Goal: Download file/media

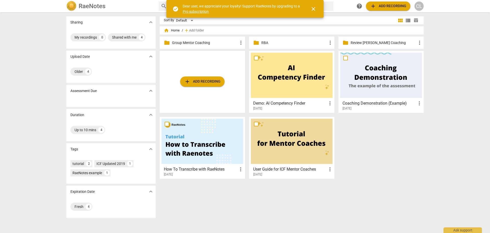
click at [193, 42] on p "Group Mentor Coaching" at bounding box center [205, 42] width 66 height 5
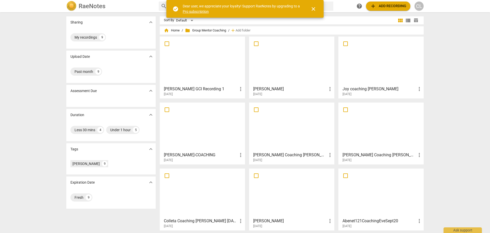
click at [373, 62] on div at bounding box center [381, 60] width 82 height 45
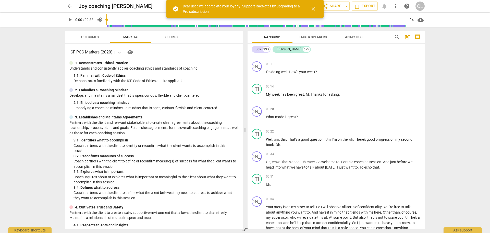
scroll to position [91, 0]
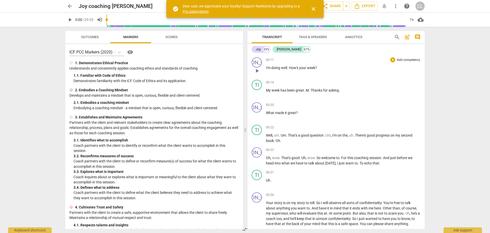
click at [423, 65] on div "JO play_arrow pause 00:11 + Add competency keyboard_arrow_right I'm doing well …" at bounding box center [336, 66] width 177 height 22
click at [314, 8] on span "close" at bounding box center [314, 9] width 6 height 6
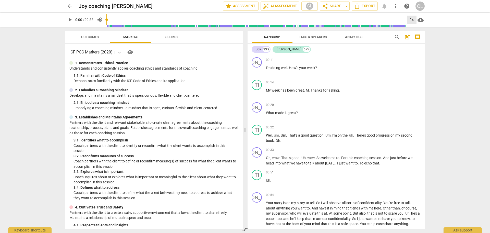
click at [412, 19] on div "1x" at bounding box center [412, 20] width 10 height 8
click at [416, 49] on li "1.5x" at bounding box center [415, 49] width 17 height 10
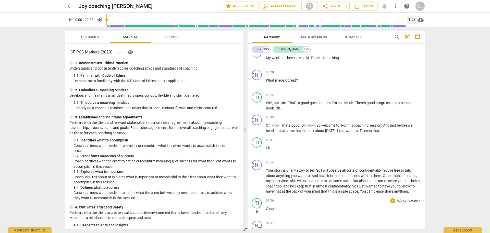
scroll to position [142, 0]
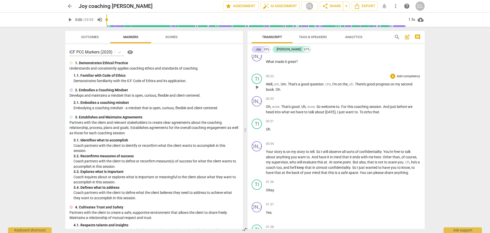
click at [257, 87] on span "play_arrow" at bounding box center [257, 87] width 6 height 6
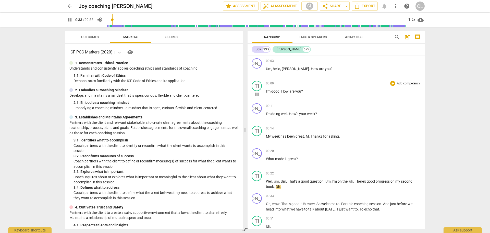
scroll to position [51, 0]
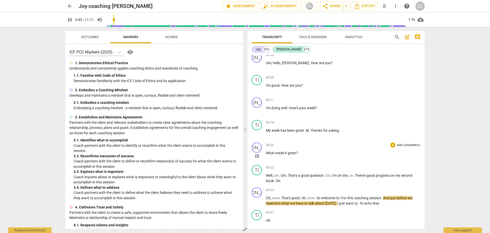
click at [259, 156] on span "pause" at bounding box center [257, 156] width 6 height 6
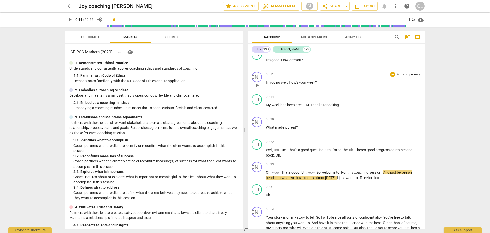
scroll to position [102, 0]
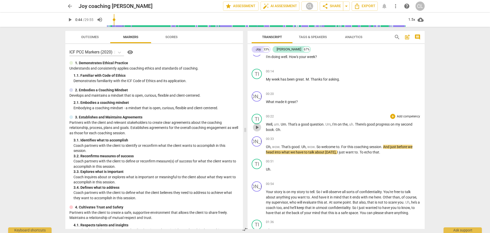
click at [256, 128] on span "play_arrow" at bounding box center [257, 127] width 6 height 6
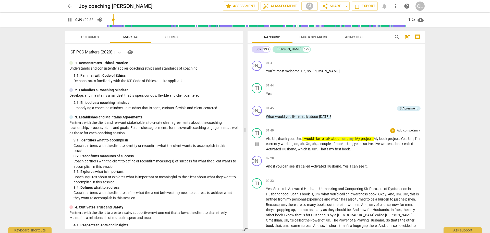
scroll to position [332, 0]
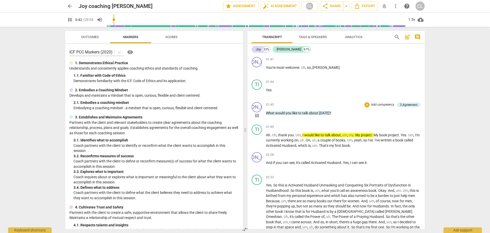
click at [267, 114] on span "What" at bounding box center [270, 113] width 9 height 4
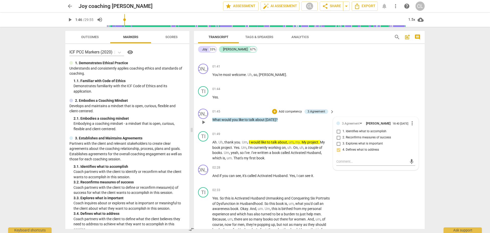
scroll to position [339, 0]
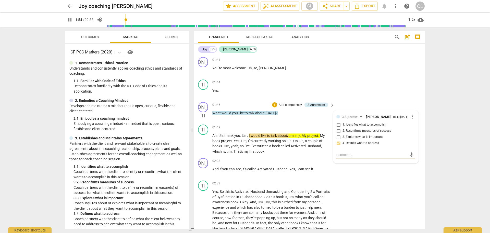
click at [216, 113] on span "What" at bounding box center [216, 113] width 9 height 4
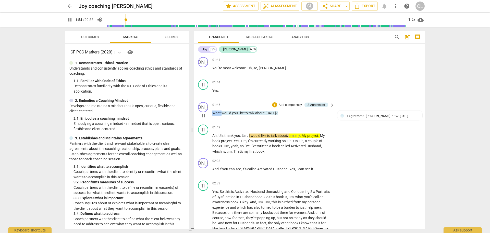
click at [216, 113] on span "What" at bounding box center [216, 113] width 9 height 4
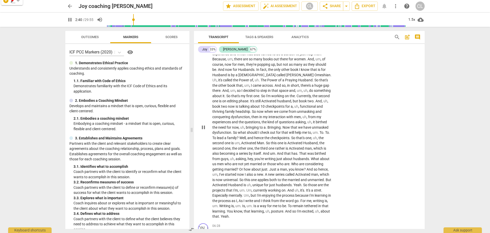
scroll to position [517, 0]
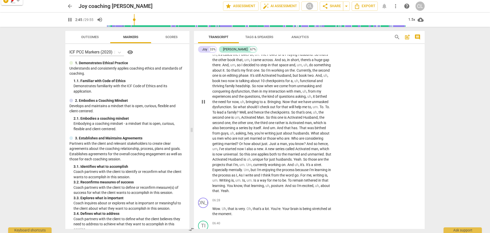
click at [203, 102] on span "pause" at bounding box center [203, 102] width 6 height 6
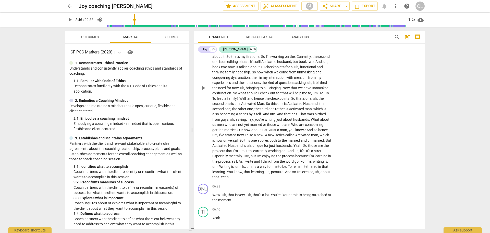
scroll to position [543, 0]
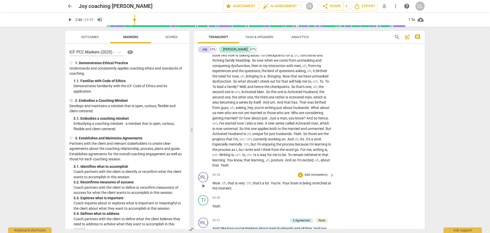
click at [234, 184] on span "that" at bounding box center [231, 183] width 7 height 4
click at [300, 174] on div "+" at bounding box center [300, 174] width 5 height 5
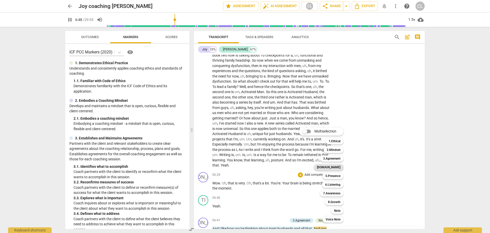
drag, startPoint x: 333, startPoint y: 168, endPoint x: 337, endPoint y: 167, distance: 3.7
click at [333, 168] on b "[DOMAIN_NAME]" at bounding box center [328, 167] width 23 height 6
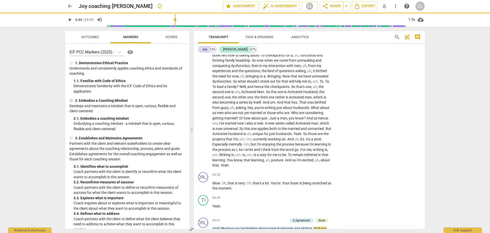
type input "409"
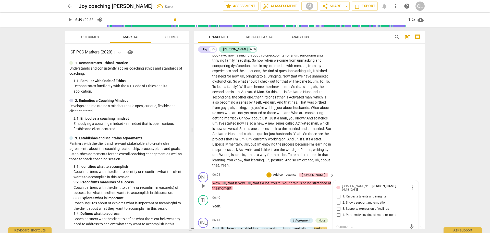
click at [337, 196] on input "1. Respects talents and insights" at bounding box center [339, 196] width 8 height 6
checkbox input "true"
click at [263, 205] on p "Yeah ." at bounding box center [272, 205] width 120 height 5
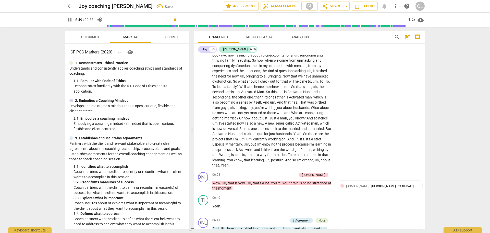
scroll to position [719, 0]
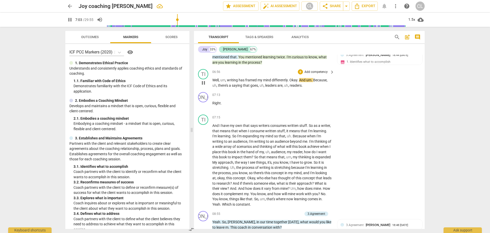
click at [203, 84] on span "pause" at bounding box center [203, 83] width 6 height 6
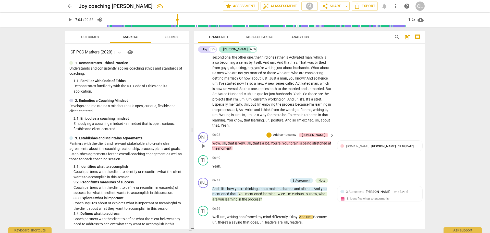
scroll to position [566, 0]
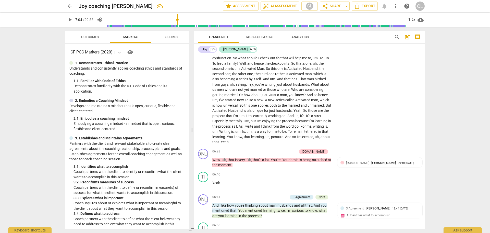
click at [257, 121] on span "but" at bounding box center [254, 121] width 6 height 4
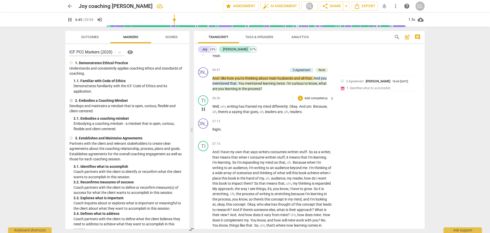
scroll to position [719, 0]
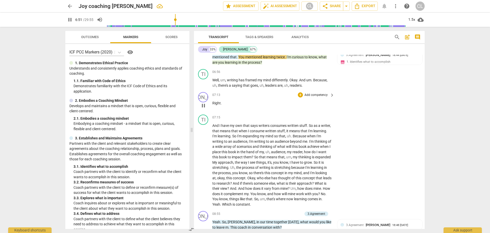
click at [203, 103] on span "pause" at bounding box center [203, 105] width 6 height 6
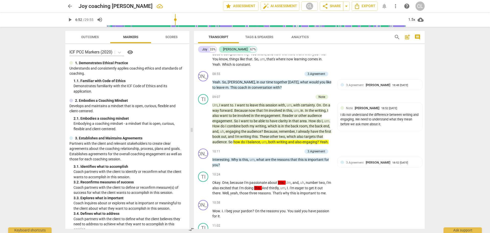
scroll to position [873, 0]
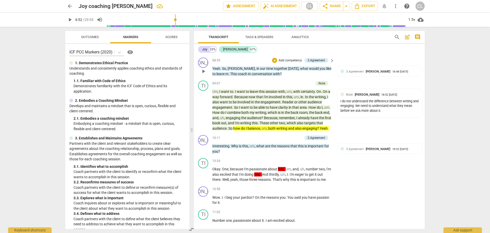
click at [260, 68] on span "our" at bounding box center [263, 68] width 6 height 4
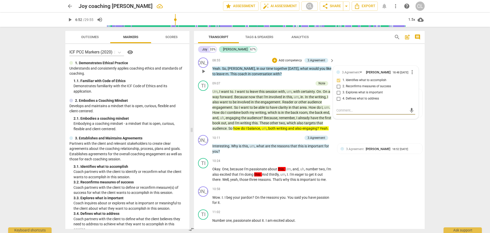
click at [257, 68] on span "in" at bounding box center [259, 68] width 4 height 4
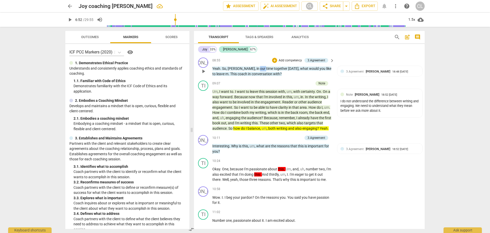
click at [257, 68] on span "in" at bounding box center [259, 68] width 4 height 4
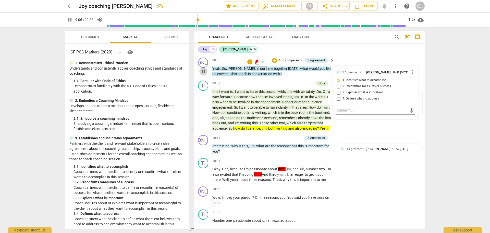
click at [205, 72] on span "pause" at bounding box center [203, 71] width 6 height 6
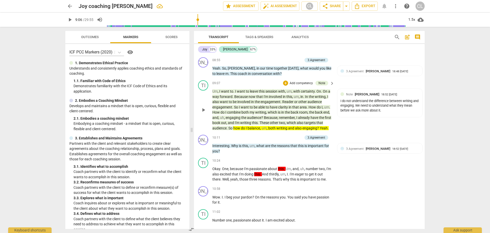
scroll to position [847, 0]
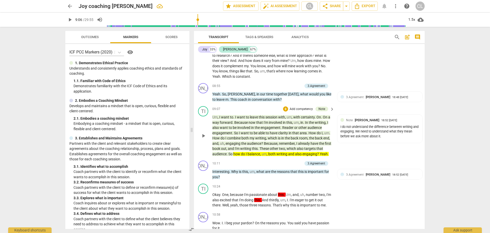
click at [242, 121] on span "Because" at bounding box center [241, 122] width 14 height 4
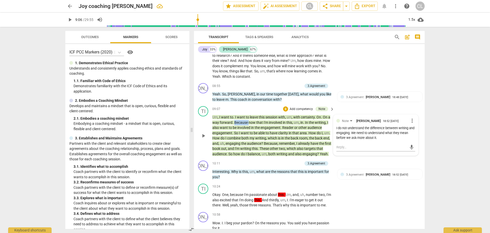
click at [242, 121] on span "Because" at bounding box center [241, 122] width 14 height 4
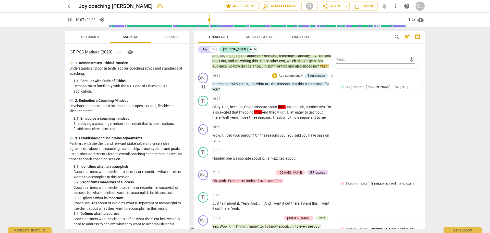
scroll to position [924, 0]
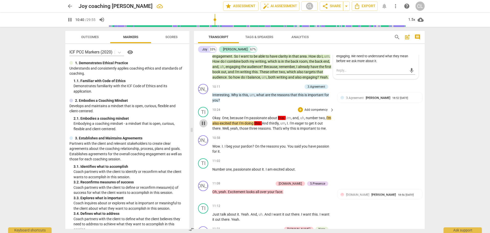
click at [203, 126] on span "pause" at bounding box center [203, 123] width 6 height 6
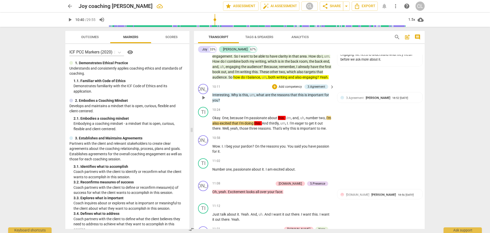
click at [235, 97] on span "Why" at bounding box center [235, 95] width 8 height 4
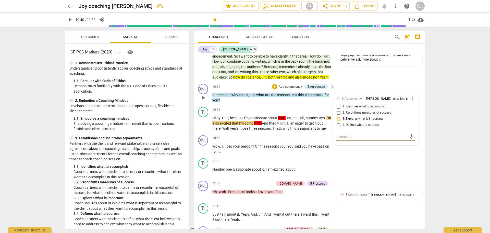
click at [235, 97] on span "Why" at bounding box center [235, 95] width 8 height 4
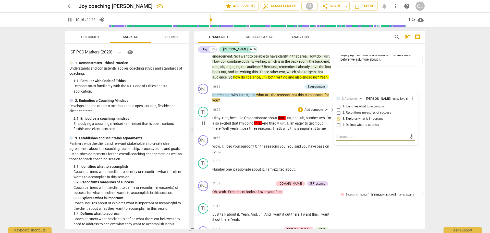
click at [254, 125] on span "doing" at bounding box center [250, 123] width 10 height 4
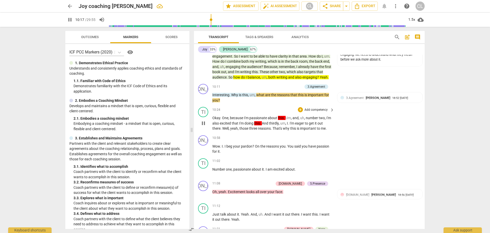
click at [254, 125] on span "doing" at bounding box center [250, 123] width 10 height 4
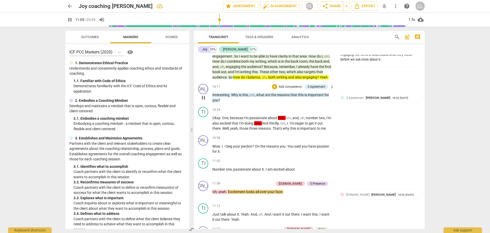
click at [204, 101] on span "pause" at bounding box center [203, 97] width 6 height 6
click at [246, 97] on span "this" at bounding box center [245, 95] width 6 height 4
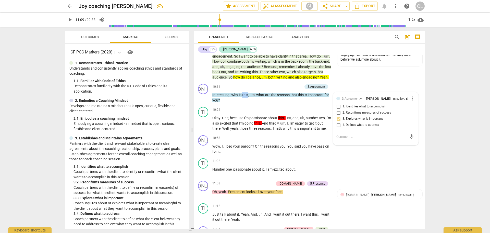
click at [246, 97] on span "this" at bounding box center [245, 95] width 6 height 4
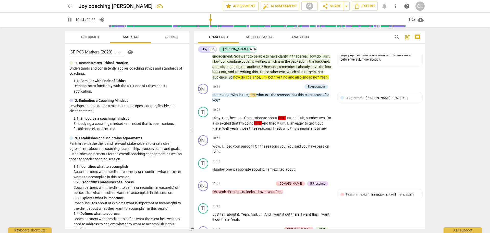
click at [246, 97] on span "this" at bounding box center [245, 95] width 6 height 4
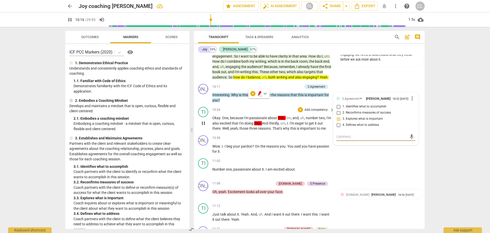
click at [247, 112] on div "10:24 + Add competency keyboard_arrow_right" at bounding box center [273, 110] width 123 height 6
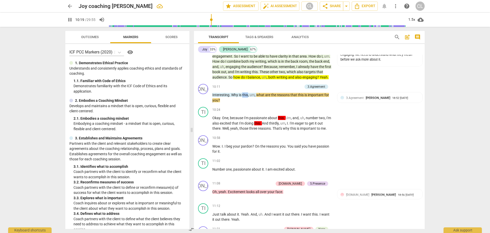
drag, startPoint x: 243, startPoint y: 99, endPoint x: 249, endPoint y: 101, distance: 6.4
click at [249, 101] on p "Interesting . Why is this , um , what are the reasons that this is important fo…" at bounding box center [272, 97] width 120 height 10
click at [259, 92] on icon "button" at bounding box center [260, 93] width 5 height 6
click at [242, 112] on div "10:24 + Add competency keyboard_arrow_right" at bounding box center [273, 110] width 123 height 6
click at [202, 126] on span "pause" at bounding box center [203, 123] width 6 height 6
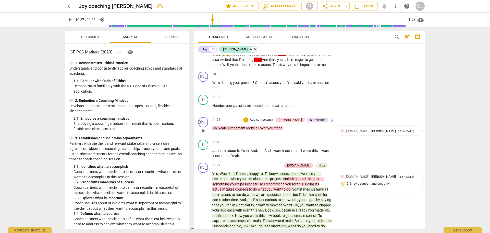
scroll to position [975, 0]
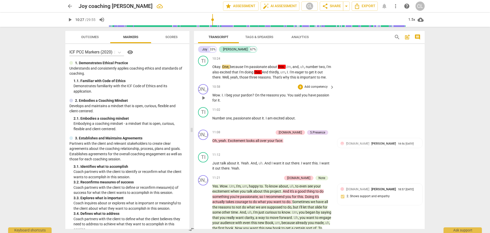
click at [214, 97] on span "Wow" at bounding box center [216, 95] width 8 height 4
click at [213, 97] on span "Wow" at bounding box center [216, 95] width 8 height 4
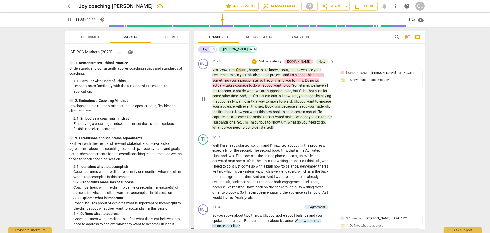
scroll to position [1103, 0]
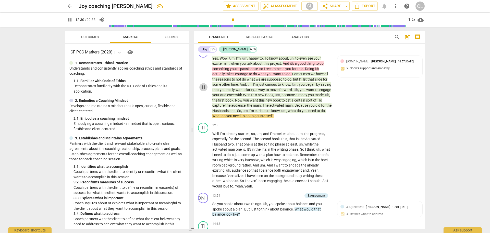
click at [204, 90] on span "pause" at bounding box center [203, 87] width 6 height 6
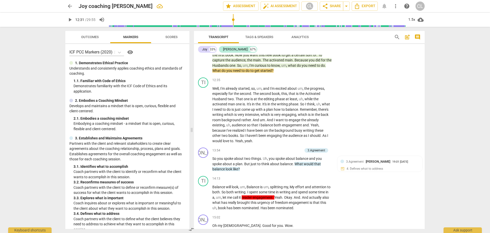
scroll to position [1154, 0]
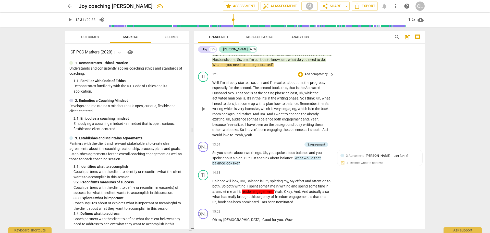
click at [247, 121] on span "audience" at bounding box center [239, 119] width 15 height 4
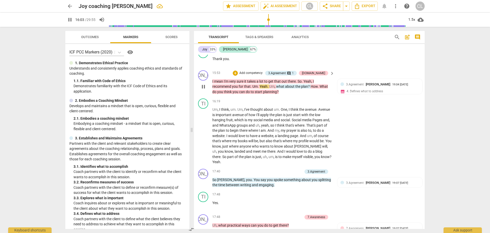
scroll to position [1384, 0]
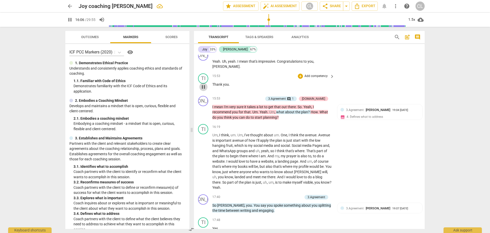
click at [204, 86] on span "pause" at bounding box center [203, 87] width 6 height 6
click at [282, 112] on span "what" at bounding box center [280, 112] width 9 height 4
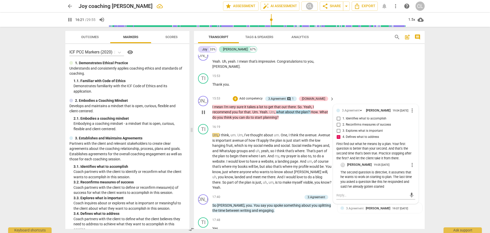
click at [203, 112] on span "pause" at bounding box center [203, 112] width 6 height 6
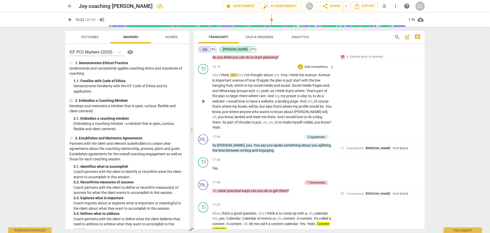
scroll to position [1435, 0]
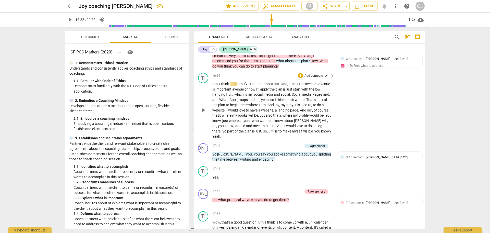
click at [317, 110] on span "of" at bounding box center [316, 110] width 4 height 4
click at [201, 176] on span "pause" at bounding box center [203, 179] width 6 height 6
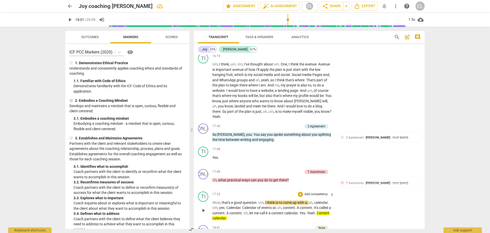
scroll to position [1511, 0]
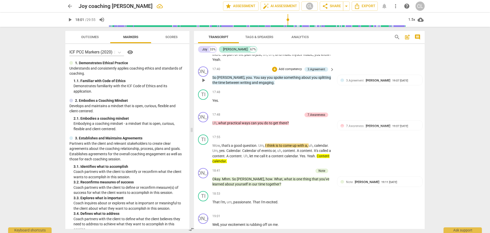
click at [254, 75] on span "You" at bounding box center [257, 77] width 7 height 4
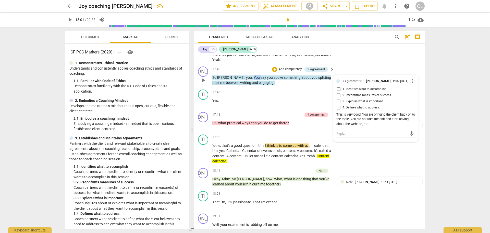
click at [254, 75] on span "You" at bounding box center [257, 77] width 7 height 4
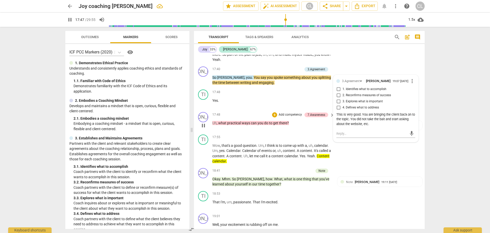
click at [223, 121] on span "what" at bounding box center [222, 123] width 9 height 4
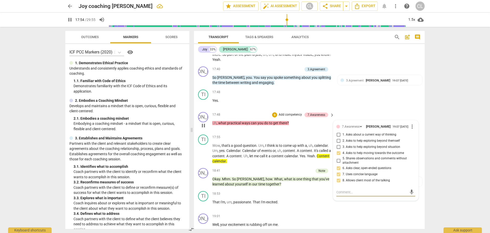
click at [203, 122] on span "pause" at bounding box center [203, 125] width 6 height 6
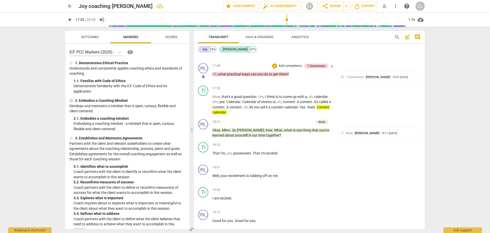
scroll to position [1562, 0]
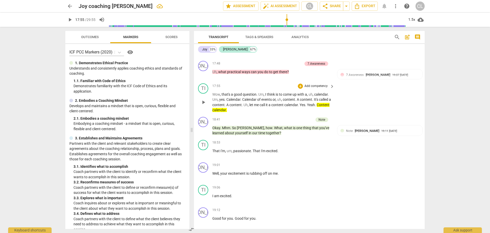
click at [315, 97] on span "It's" at bounding box center [316, 99] width 5 height 4
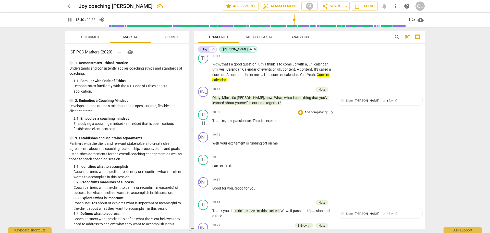
scroll to position [1613, 0]
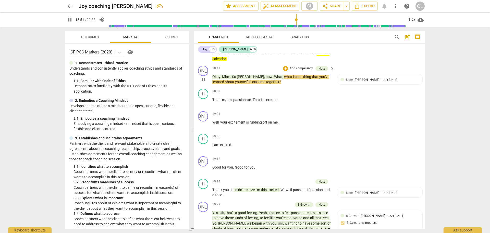
click at [205, 76] on span "pause" at bounding box center [203, 79] width 6 height 6
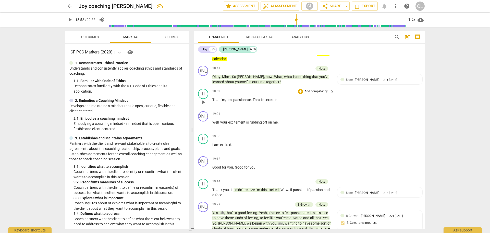
click at [203, 99] on span "play_arrow" at bounding box center [203, 102] width 6 height 6
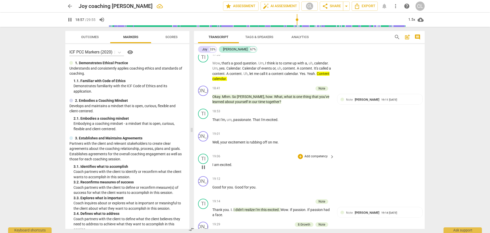
scroll to position [1588, 0]
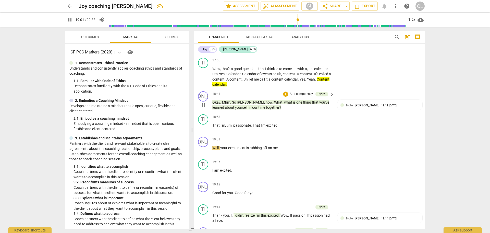
click at [274, 100] on span "What" at bounding box center [278, 102] width 8 height 4
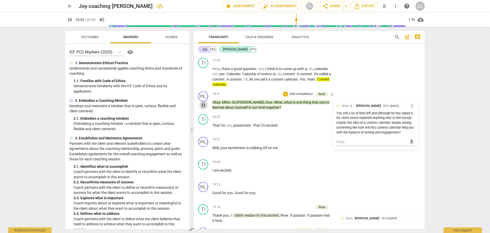
click at [202, 102] on span "pause" at bounding box center [203, 105] width 6 height 6
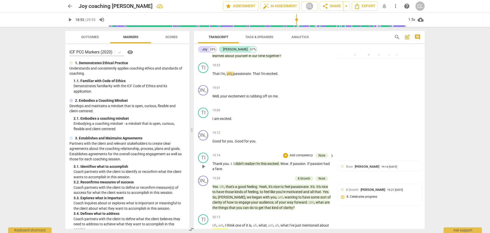
scroll to position [1664, 0]
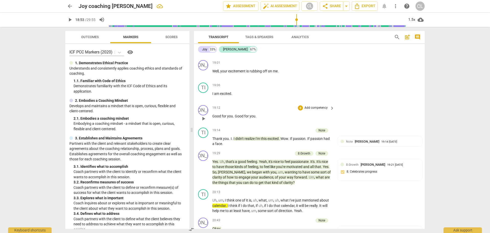
click at [218, 114] on span "Good" at bounding box center [216, 116] width 9 height 4
click at [203, 115] on span "pause" at bounding box center [203, 118] width 6 height 6
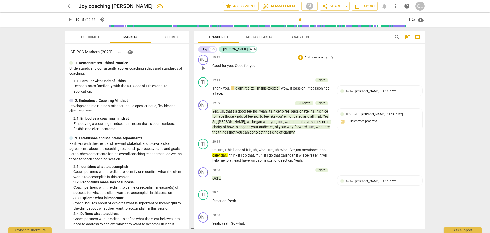
scroll to position [1716, 0]
click at [238, 85] on p "Thank you . I . I didn't realize I'm this excited . Wow . If passion . If passi…" at bounding box center [272, 90] width 120 height 10
click at [243, 85] on span "didn't" at bounding box center [239, 87] width 9 height 4
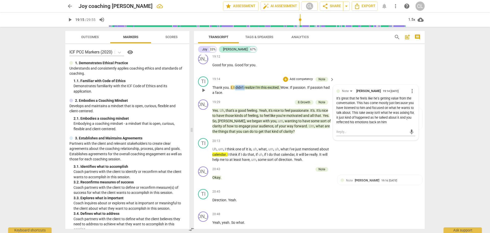
click at [243, 85] on span "didn't" at bounding box center [239, 87] width 9 height 4
click at [202, 87] on span "pause" at bounding box center [203, 90] width 6 height 6
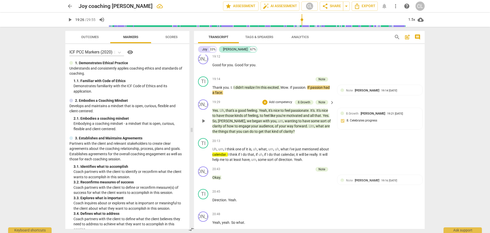
click at [214, 108] on p "Yes . Uh , that's a good feeling . Yeah , it's nice to feel passionate . It's .…" at bounding box center [272, 121] width 120 height 26
click at [216, 108] on span "Yes" at bounding box center [215, 110] width 6 height 4
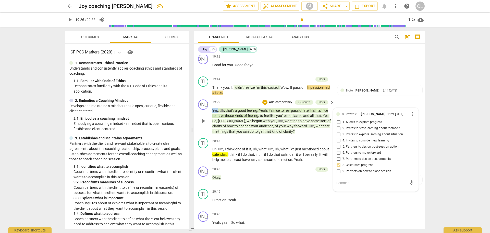
click at [216, 108] on span "Yes" at bounding box center [215, 110] width 6 height 4
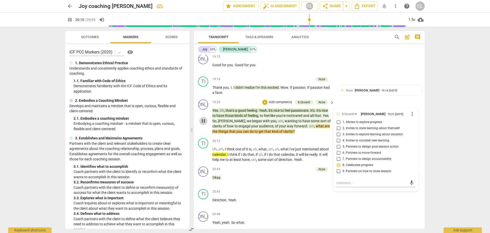
click at [204, 118] on span "pause" at bounding box center [203, 121] width 6 height 6
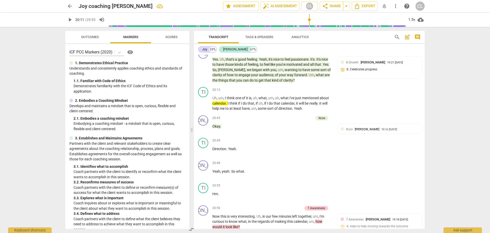
scroll to position [1741, 0]
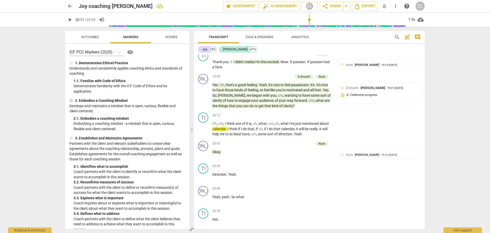
click at [316, 98] on span "what" at bounding box center [320, 100] width 9 height 4
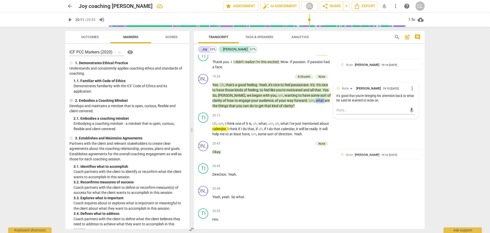
click at [316, 98] on span "what" at bounding box center [320, 100] width 9 height 4
click at [204, 92] on span "pause" at bounding box center [203, 95] width 6 height 6
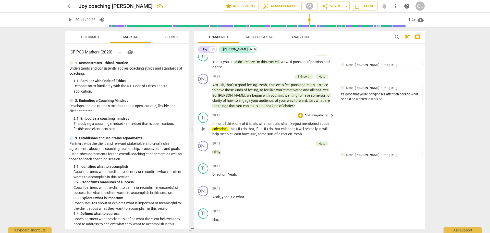
click at [231, 121] on span "think" at bounding box center [231, 123] width 9 height 4
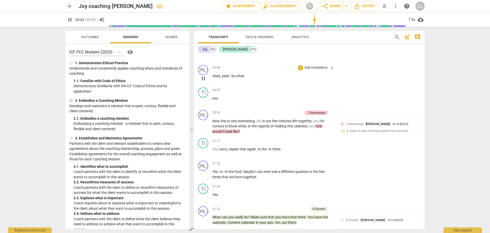
scroll to position [1869, 0]
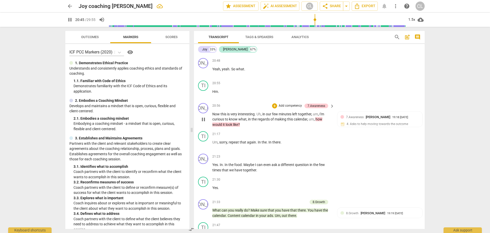
click at [243, 112] on span "interesting" at bounding box center [246, 114] width 17 height 4
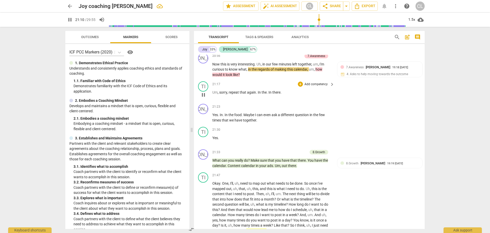
scroll to position [1920, 0]
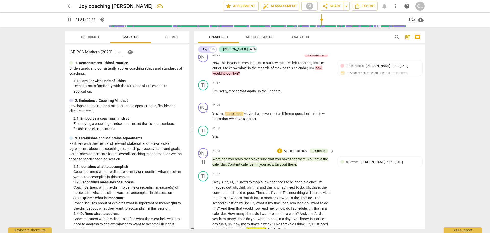
click at [237, 157] on span "really" at bounding box center [239, 159] width 9 height 4
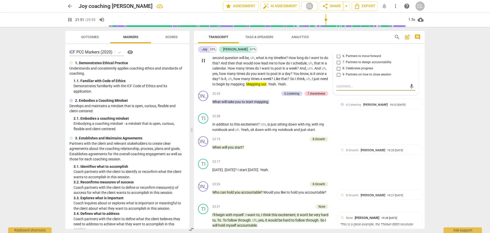
scroll to position [2073, 0]
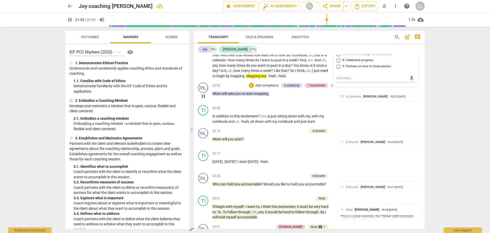
click at [217, 91] on span "What" at bounding box center [216, 93] width 9 height 4
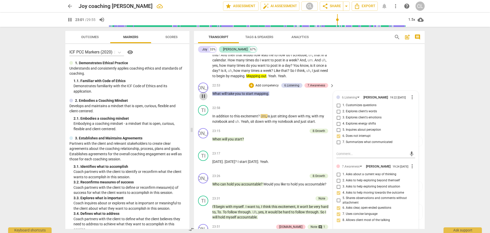
click at [203, 93] on span "pause" at bounding box center [203, 96] width 6 height 6
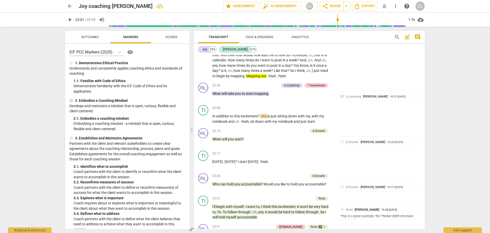
click at [272, 91] on p "What will take you to start mapping ." at bounding box center [272, 93] width 120 height 5
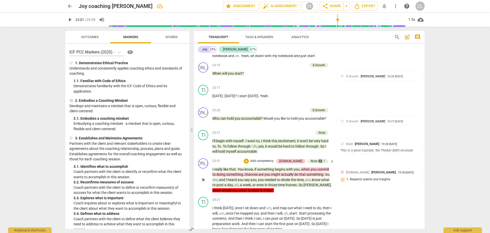
scroll to position [2150, 0]
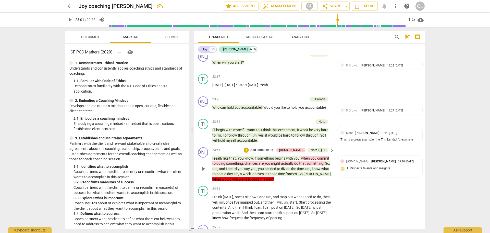
click at [214, 156] on span "I" at bounding box center [213, 158] width 2 height 4
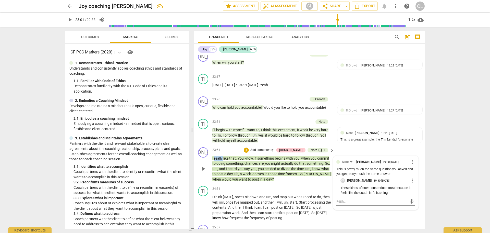
click at [214, 156] on span "I" at bounding box center [213, 158] width 2 height 4
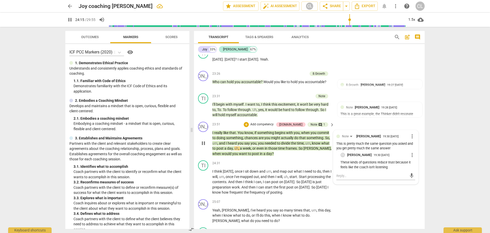
click at [211, 125] on div "JO play_arrow pause" at bounding box center [205, 139] width 14 height 35
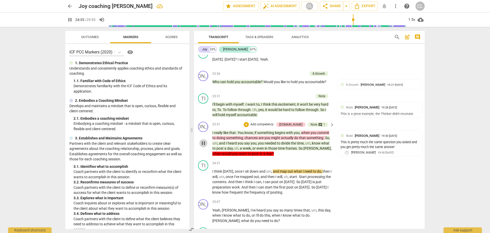
click at [202, 140] on span "pause" at bounding box center [203, 143] width 6 height 6
drag, startPoint x: 212, startPoint y: 126, endPoint x: 236, endPoint y: 127, distance: 24.3
click at [236, 127] on div "JO play_arrow pause 23:51 + Add competency [DOMAIN_NAME] Note comment 1 keyboar…" at bounding box center [309, 139] width 231 height 39
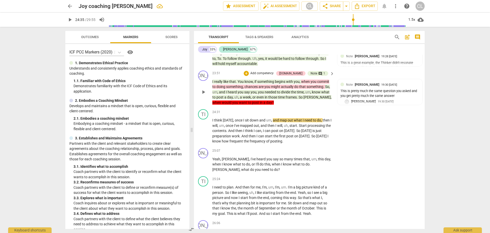
scroll to position [2252, 0]
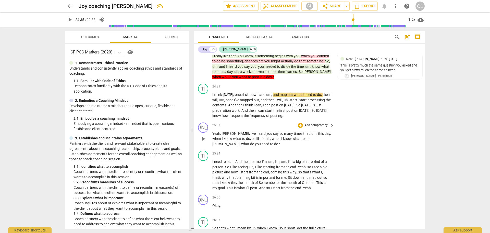
click at [203, 136] on span "play_arrow" at bounding box center [203, 139] width 6 height 6
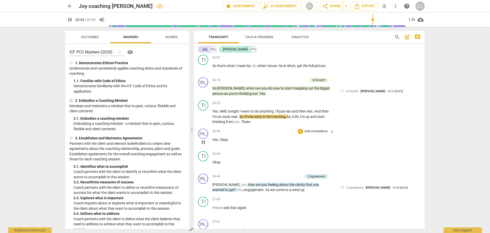
scroll to position [2405, 0]
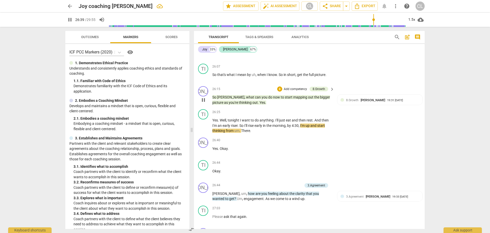
click at [202, 97] on span "pause" at bounding box center [203, 100] width 6 height 6
click at [278, 118] on span "I'll" at bounding box center [278, 120] width 4 height 4
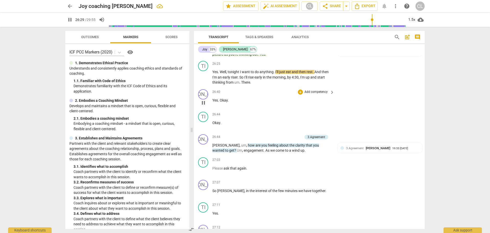
scroll to position [2456, 0]
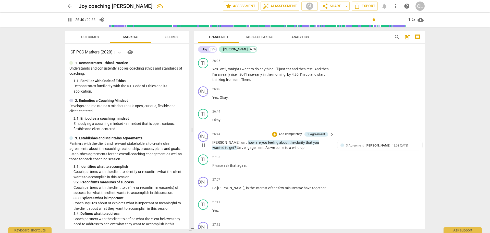
click at [248, 140] on span "how" at bounding box center [252, 142] width 8 height 4
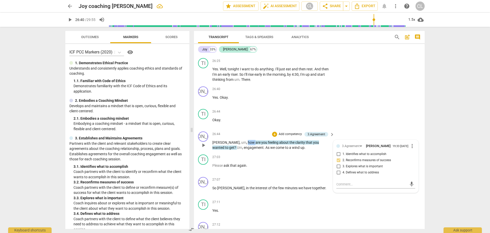
click at [248, 140] on span "how" at bounding box center [252, 142] width 8 height 4
click at [202, 142] on span "pause" at bounding box center [203, 145] width 6 height 6
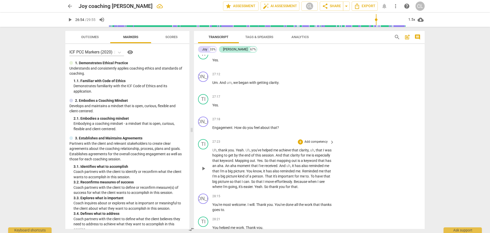
scroll to position [2609, 0]
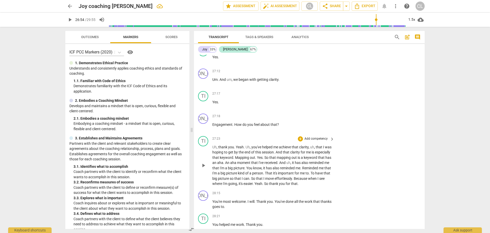
click at [253, 145] on span "you've" at bounding box center [257, 147] width 11 height 4
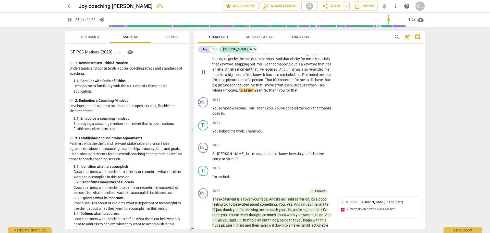
scroll to position [2712, 0]
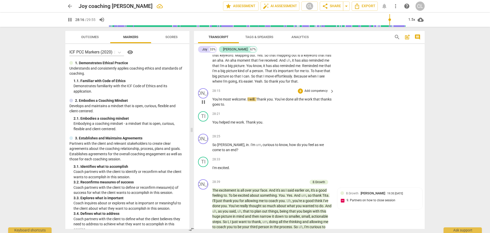
click at [203, 102] on span "pause" at bounding box center [203, 102] width 6 height 6
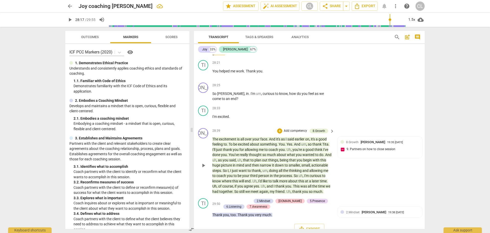
scroll to position [2777, 0]
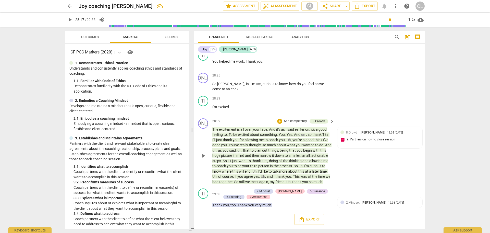
click at [216, 127] on span "The" at bounding box center [215, 129] width 7 height 4
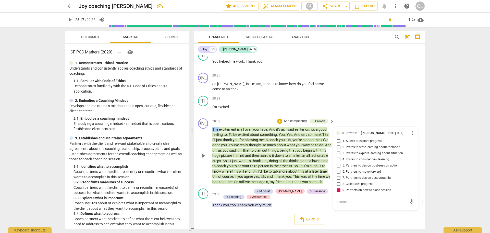
click at [216, 127] on span "The" at bounding box center [215, 129] width 7 height 4
click at [308, 204] on p "Thank you , too . Thank you very much ." at bounding box center [272, 204] width 120 height 5
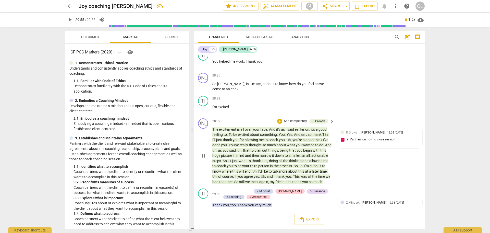
type input "1795"
click at [310, 219] on span "Export" at bounding box center [309, 219] width 21 height 6
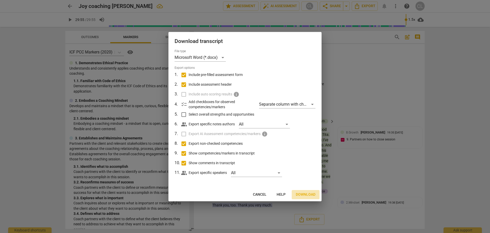
click at [298, 196] on span "Download" at bounding box center [306, 194] width 20 height 5
